Goal: Task Accomplishment & Management: Use online tool/utility

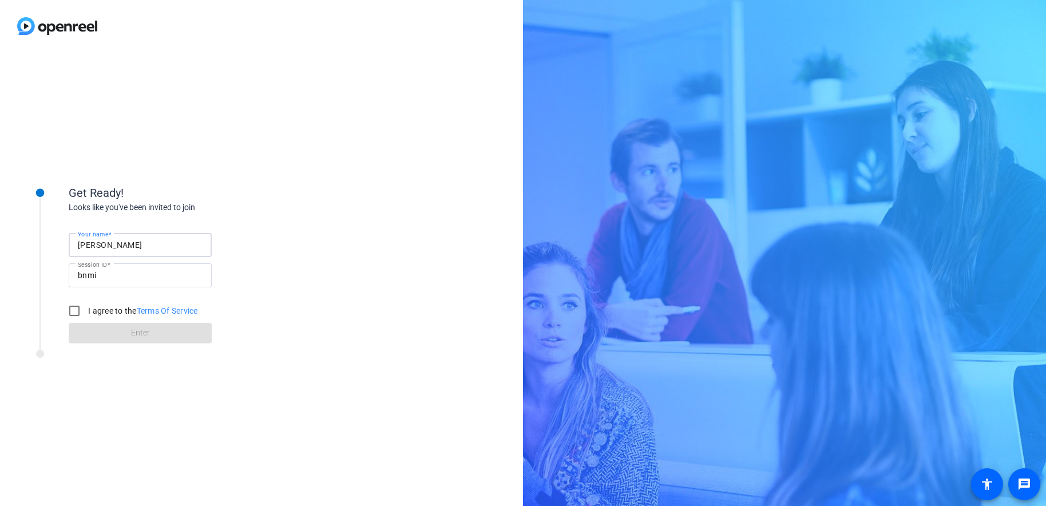
drag, startPoint x: 130, startPoint y: 242, endPoint x: 64, endPoint y: 241, distance: 66.4
click at [64, 241] on div "Get Ready! Looks like you've been invited to join Your name [PERSON_NAME] Sessi…" at bounding box center [154, 256] width 286 height 185
type input "[PERSON_NAME]"
click at [70, 311] on input "I agree to the Terms Of Service" at bounding box center [74, 310] width 23 height 23
checkbox input "true"
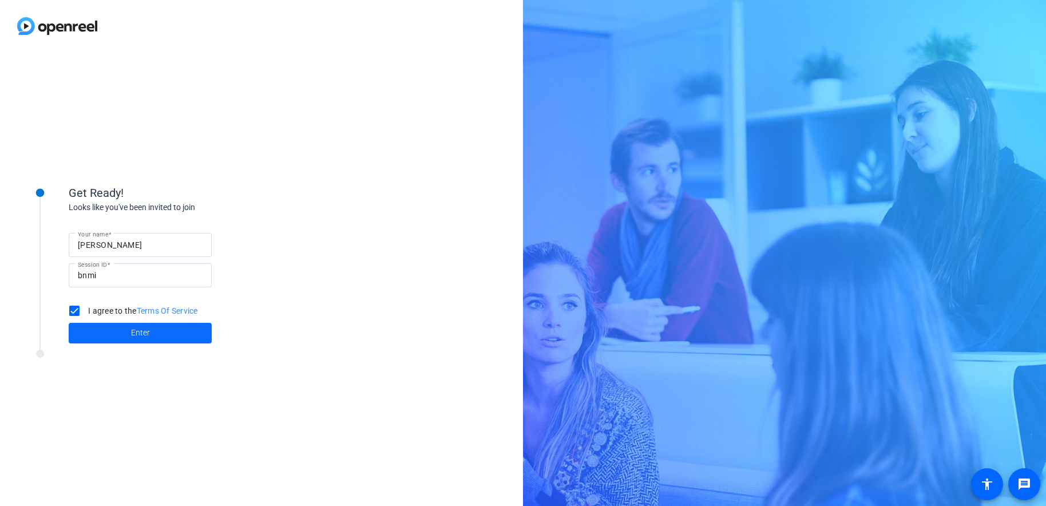
click at [146, 335] on span "Enter" at bounding box center [140, 333] width 19 height 12
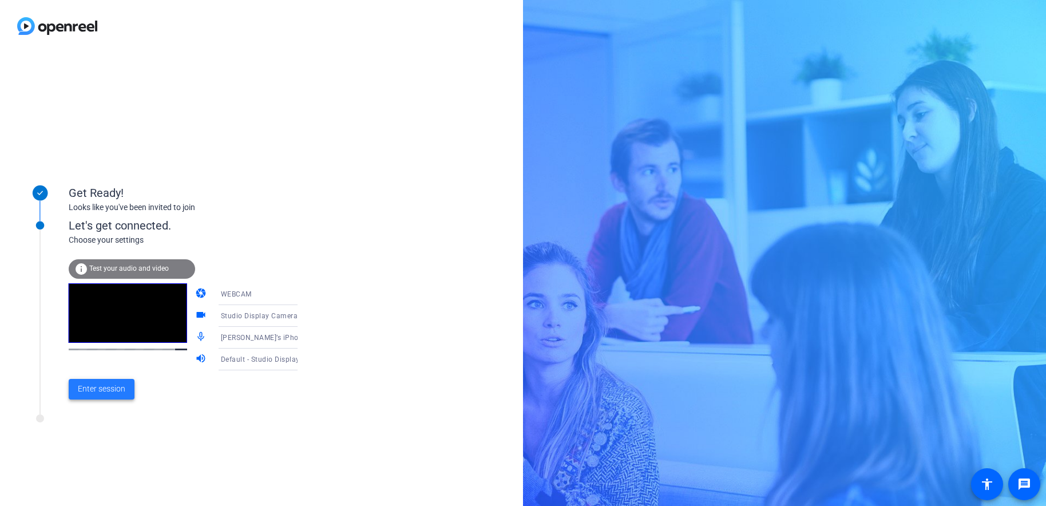
click at [122, 393] on span "Enter session" at bounding box center [101, 389] width 47 height 12
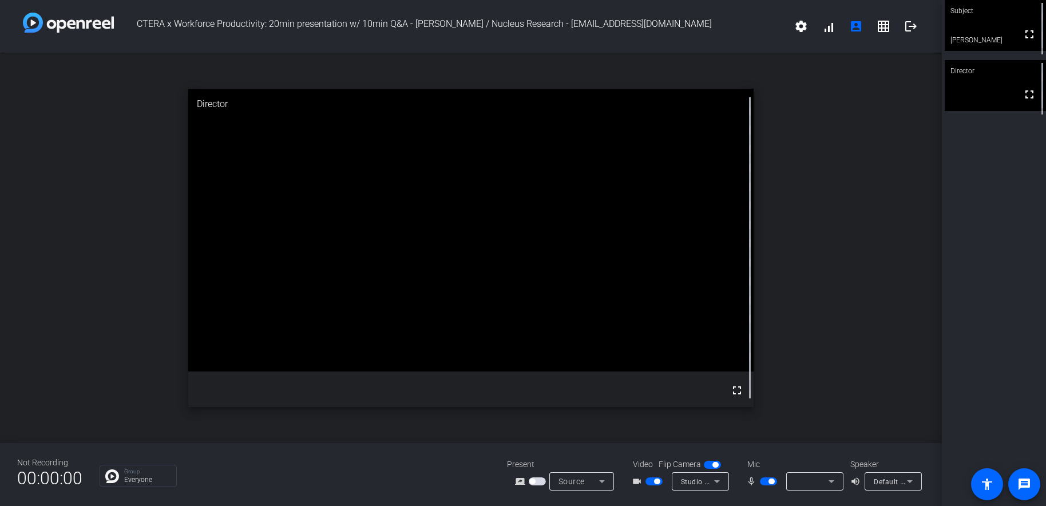
click at [764, 483] on span "button" at bounding box center [768, 481] width 17 height 8
click at [764, 483] on span "button" at bounding box center [763, 481] width 6 height 6
click at [763, 482] on span "button" at bounding box center [768, 481] width 17 height 8
click at [763, 482] on span "button" at bounding box center [763, 481] width 6 height 6
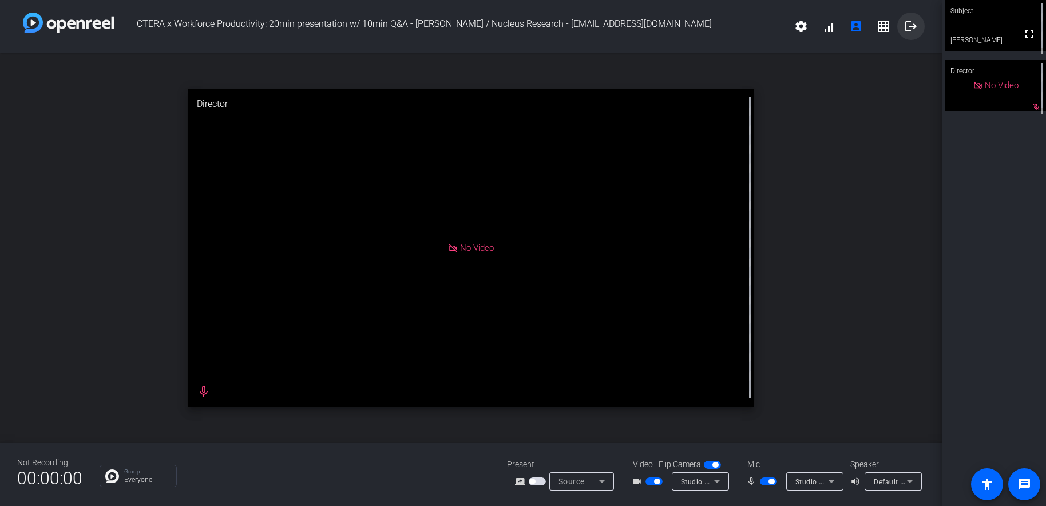
click at [909, 22] on mat-icon "logout" at bounding box center [911, 26] width 14 height 14
